Goal: Task Accomplishment & Management: Manage account settings

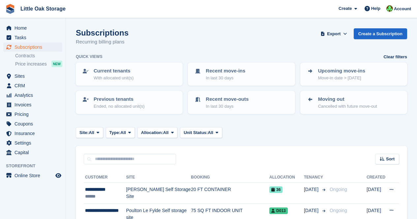
scroll to position [214, 0]
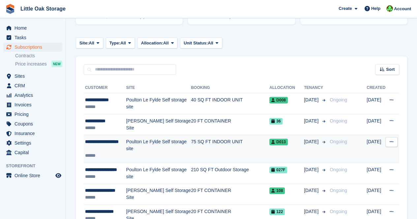
scroll to position [90, 0]
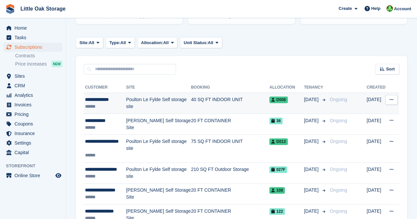
click at [100, 96] on div "**********" at bounding box center [105, 99] width 41 height 7
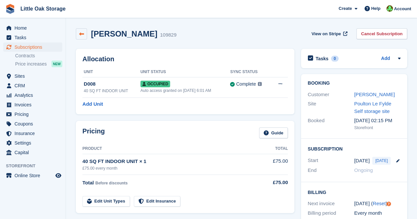
click at [81, 39] on link at bounding box center [81, 33] width 11 height 11
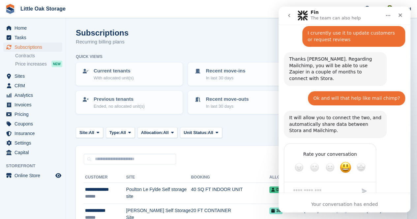
scroll to position [377, 0]
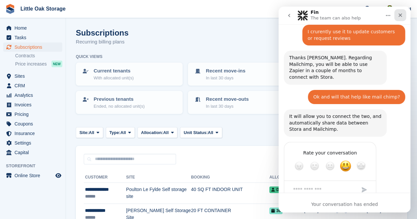
click at [402, 15] on icon "Close" at bounding box center [399, 15] width 5 height 5
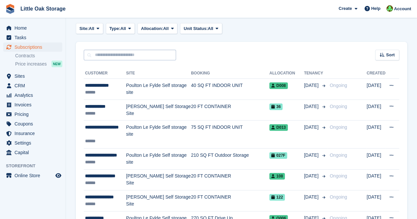
scroll to position [105, 0]
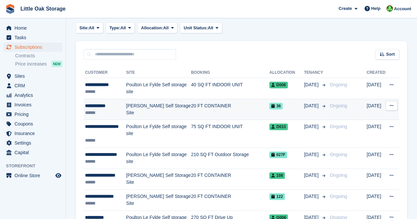
click at [116, 110] on div "******" at bounding box center [105, 112] width 41 height 7
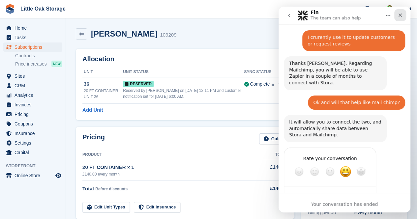
scroll to position [377, 0]
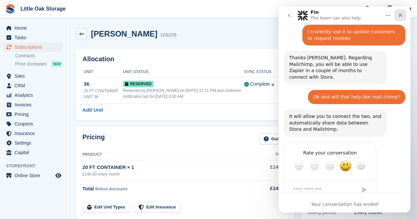
click at [403, 16] on div "Close" at bounding box center [400, 15] width 12 height 12
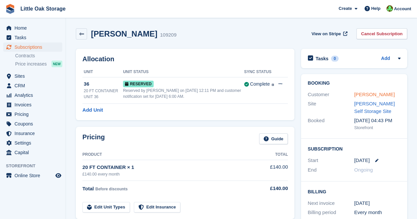
click at [362, 93] on link "Anne Browne" at bounding box center [374, 95] width 41 height 6
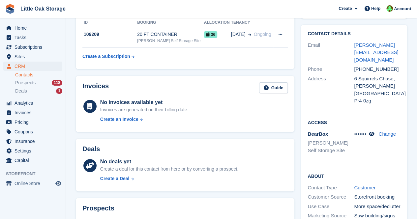
scroll to position [50, 0]
click at [377, 130] on div "••••••• Change" at bounding box center [377, 134] width 46 height 8
click at [373, 131] on icon at bounding box center [372, 133] width 6 height 5
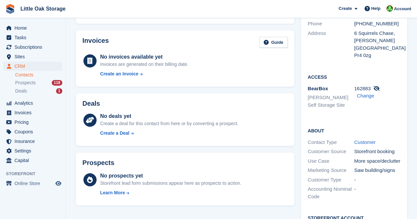
scroll to position [89, 0]
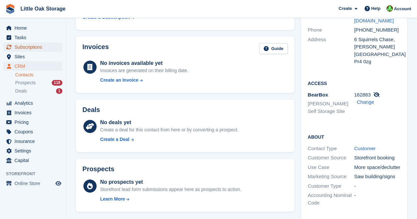
click at [30, 48] on span "Subscriptions" at bounding box center [34, 46] width 40 height 9
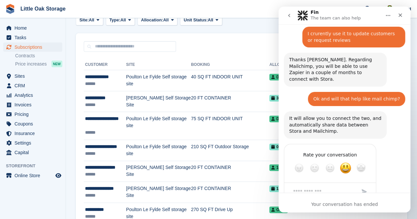
scroll to position [377, 0]
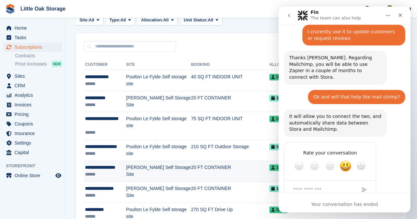
click at [104, 175] on div "******" at bounding box center [105, 174] width 41 height 7
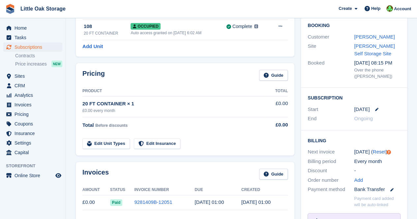
scroll to position [58, 0]
click at [367, 39] on link "[PERSON_NAME]" at bounding box center [374, 37] width 41 height 6
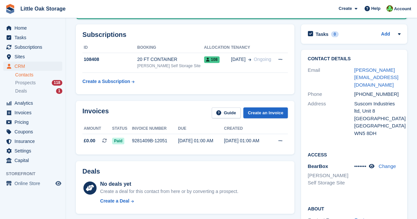
scroll to position [99, 0]
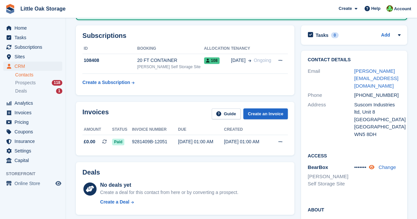
click at [372, 165] on icon at bounding box center [372, 167] width 6 height 5
click at [22, 24] on span "Home" at bounding box center [34, 27] width 40 height 9
